Goal: Transaction & Acquisition: Obtain resource

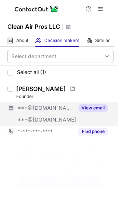
click at [93, 109] on button "View email" at bounding box center [92, 107] width 29 height 7
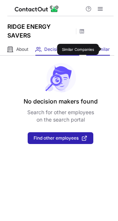
click at [104, 49] on span "Similar" at bounding box center [102, 49] width 15 height 6
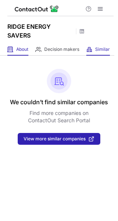
click at [22, 53] on div "About About Company" at bounding box center [17, 49] width 21 height 12
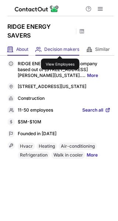
click at [60, 49] on span "Decision makers" at bounding box center [61, 49] width 35 height 6
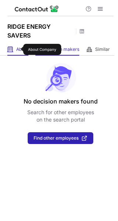
click at [18, 49] on span "About" at bounding box center [22, 49] width 12 height 6
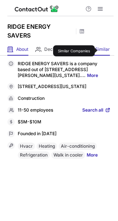
click at [100, 51] on span "Similar" at bounding box center [102, 49] width 15 height 6
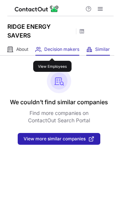
click at [52, 52] on span "Decision makers" at bounding box center [61, 49] width 35 height 6
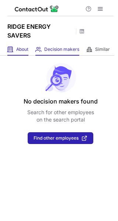
click at [15, 54] on div "About About Company" at bounding box center [17, 49] width 21 height 12
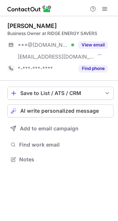
scroll to position [154, 118]
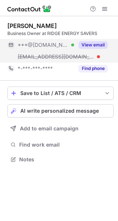
click at [86, 46] on button "View email" at bounding box center [92, 44] width 29 height 7
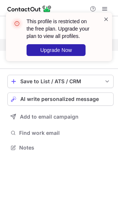
scroll to position [142, 118]
click at [108, 18] on span at bounding box center [106, 18] width 6 height 7
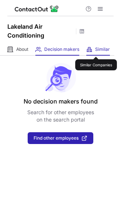
click at [96, 50] on span "Similar" at bounding box center [102, 49] width 15 height 6
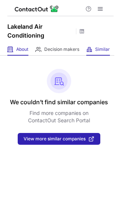
click at [14, 54] on div "About About Company" at bounding box center [17, 49] width 21 height 12
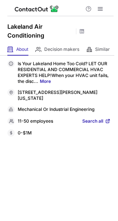
click at [94, 123] on span "Search all" at bounding box center [92, 121] width 21 height 7
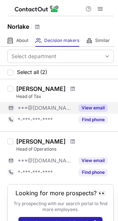
click at [88, 109] on button "View email" at bounding box center [92, 107] width 29 height 7
